Goal: Contribute content

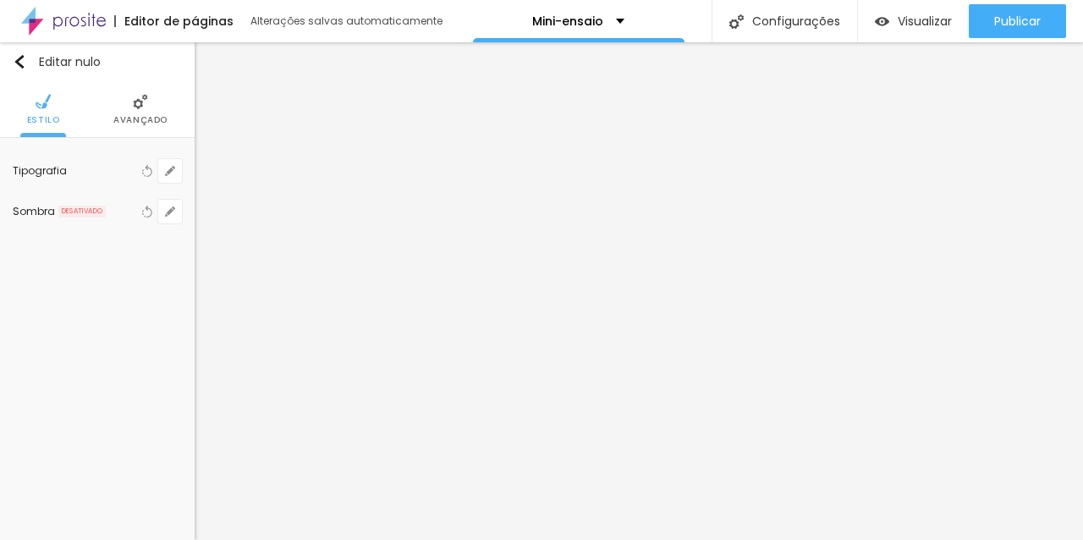
click at [137, 113] on font "Avançado" at bounding box center [140, 119] width 54 height 13
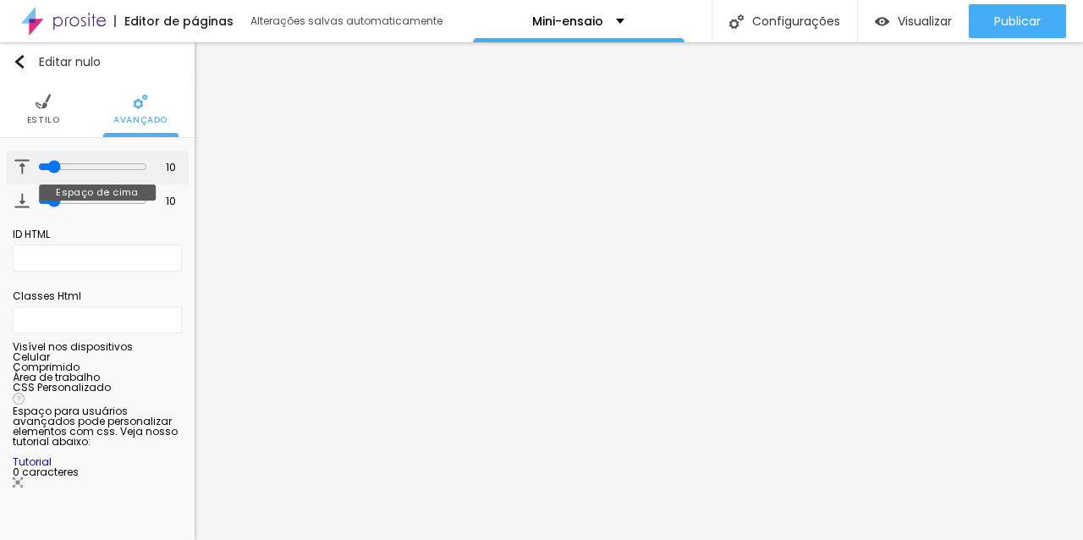
type input "9"
type input "33"
type input "35"
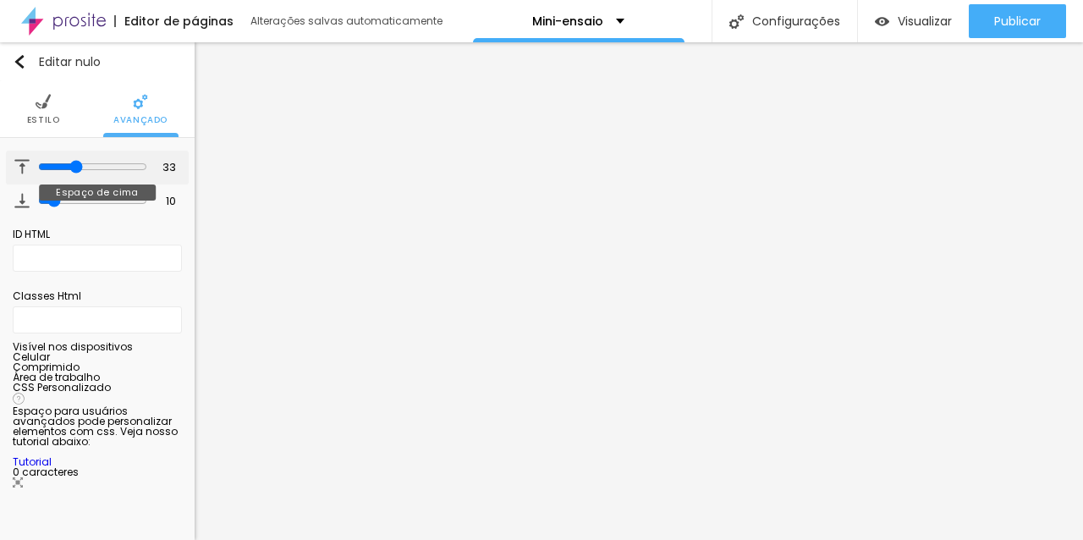
type input "35"
type input "36"
type input "38"
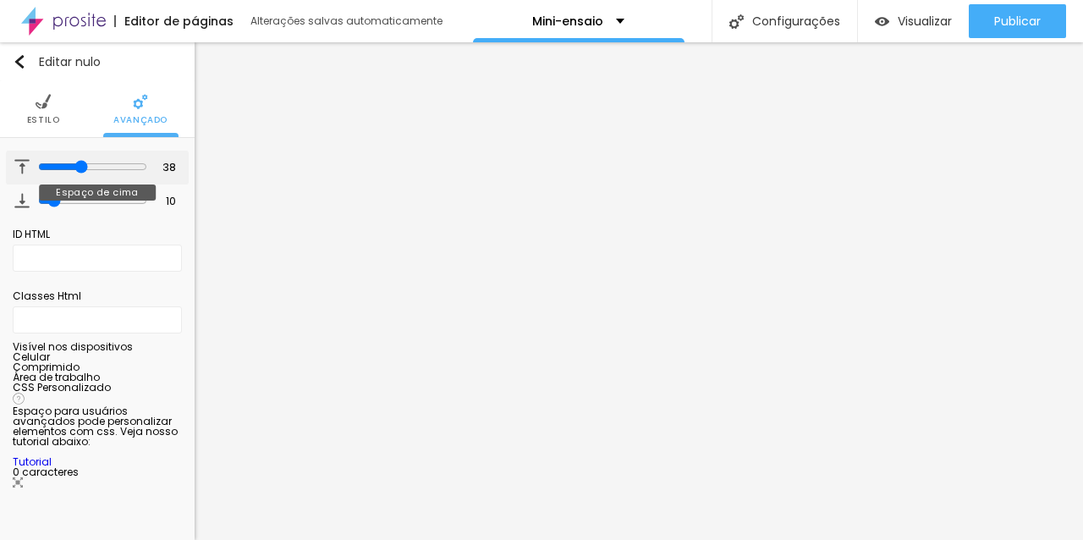
type input "39"
type input "40"
type input "41"
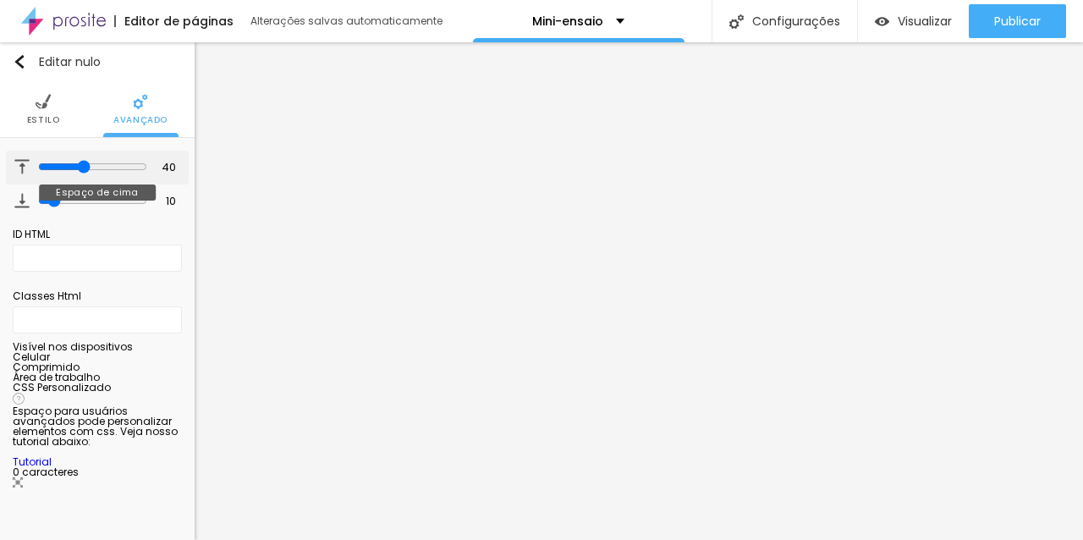
type input "41"
drag, startPoint x: 47, startPoint y: 162, endPoint x: 81, endPoint y: 163, distance: 33.8
type input "41"
click at [81, 163] on input "range" at bounding box center [92, 167] width 109 height 14
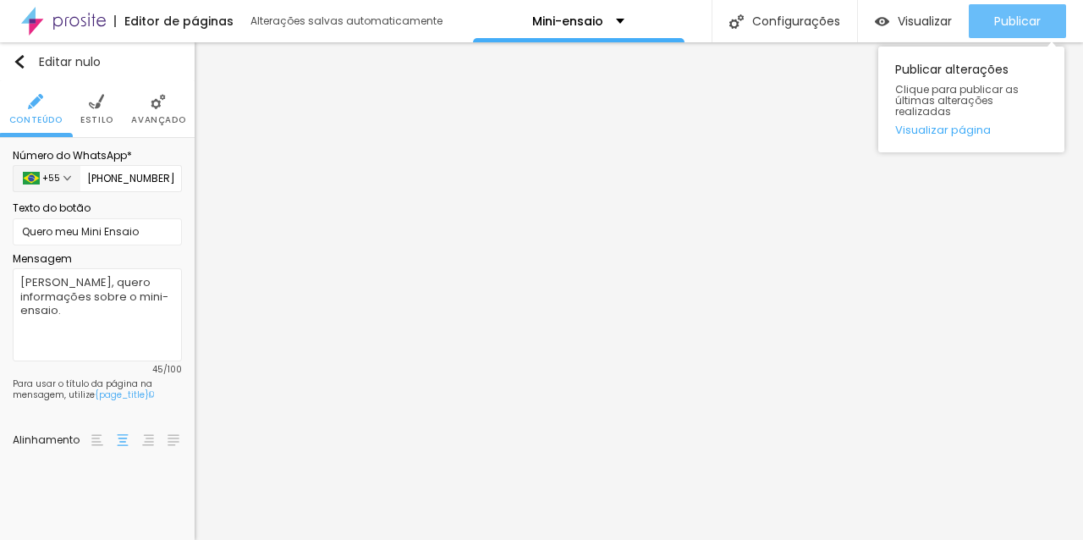
click at [1009, 21] on font "Publicar" at bounding box center [1017, 21] width 47 height 17
